Goal: Transaction & Acquisition: Obtain resource

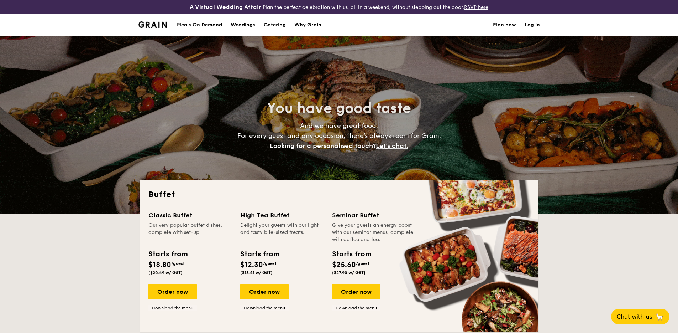
select select
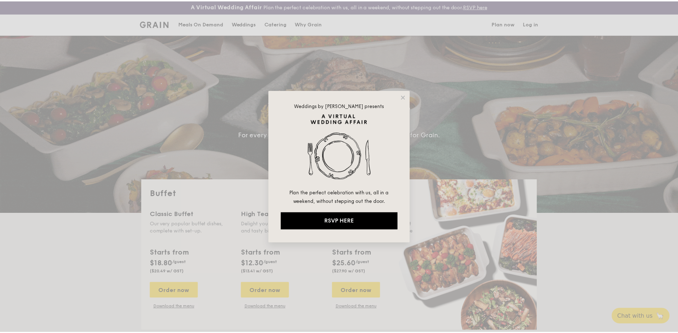
scroll to position [1, 0]
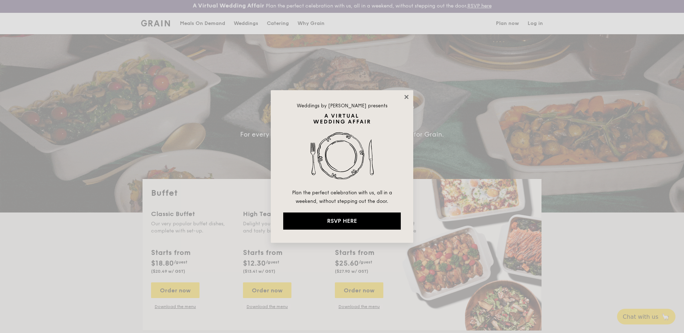
click at [408, 99] on icon at bounding box center [406, 97] width 6 height 6
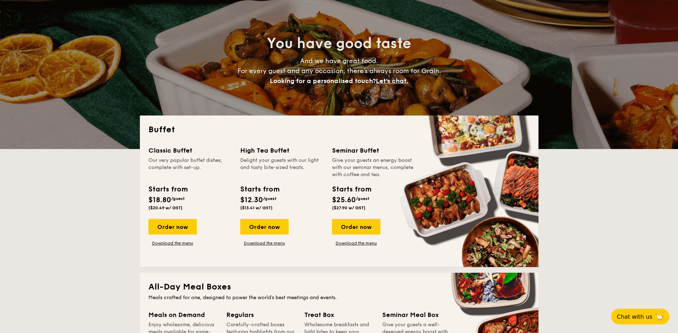
scroll to position [118, 0]
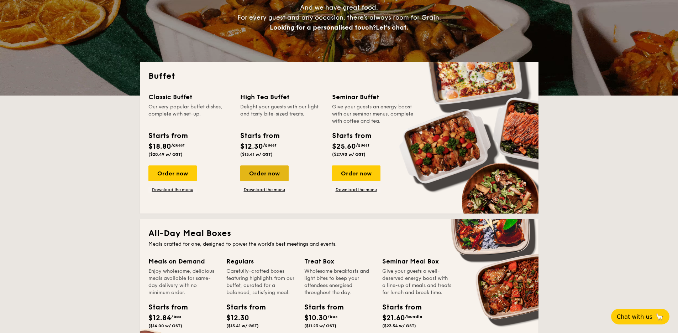
click at [263, 172] on div "Order now" at bounding box center [264, 173] width 48 height 16
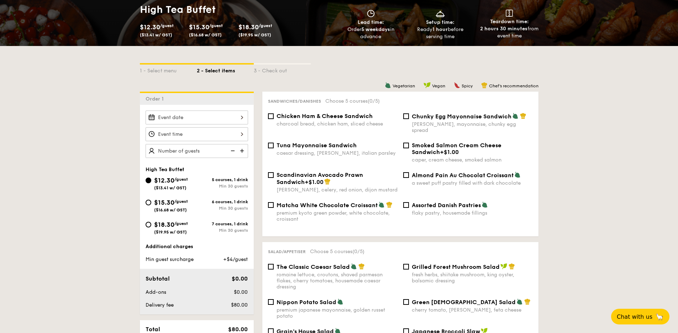
scroll to position [123, 0]
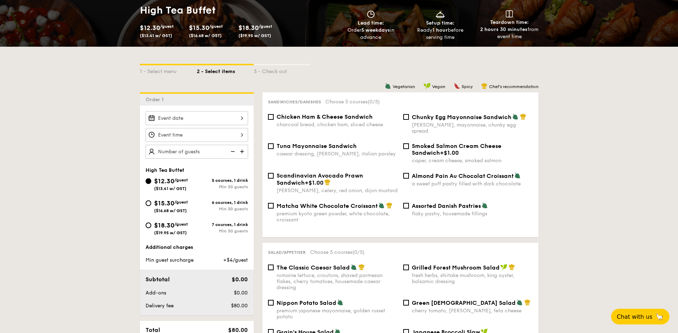
scroll to position [132, 0]
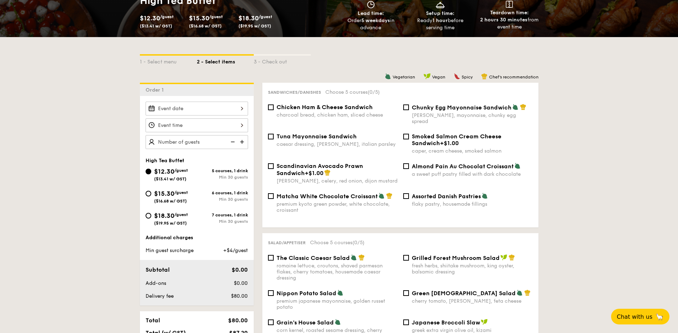
select select
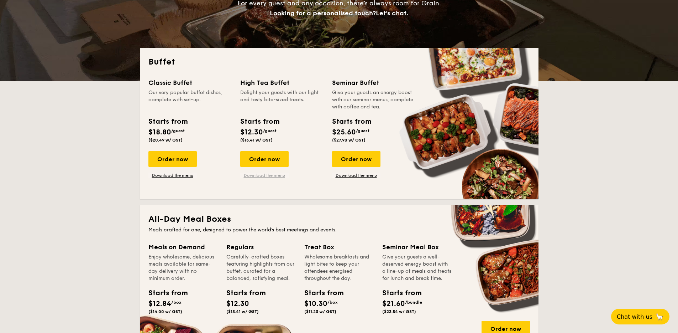
click at [255, 173] on link "Download the menu" at bounding box center [264, 175] width 48 height 6
